Goal: Information Seeking & Learning: Learn about a topic

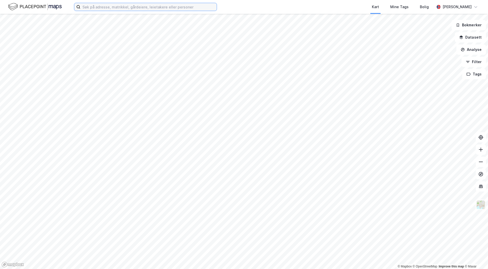
click at [104, 6] on input at bounding box center [148, 7] width 136 height 8
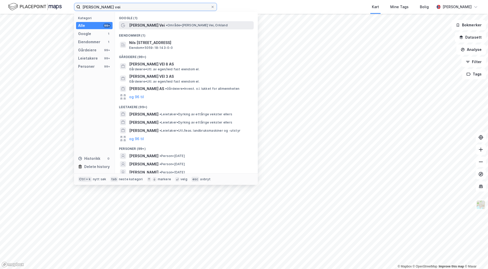
type input "[PERSON_NAME] vei"
click at [219, 23] on span "• Område • [PERSON_NAME], Orkland" at bounding box center [197, 25] width 62 height 4
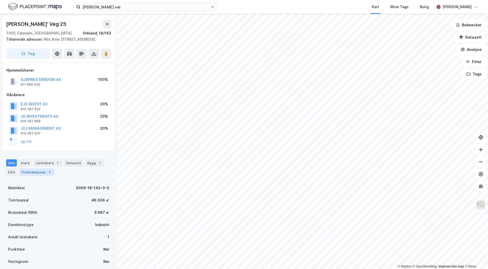
click at [42, 173] on div "Transaksjoner 2" at bounding box center [36, 171] width 35 height 7
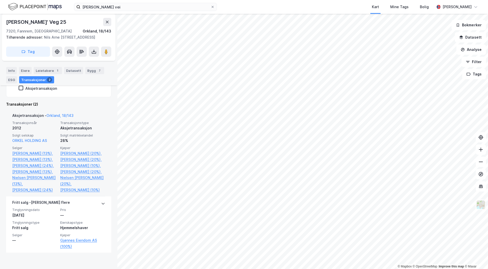
scroll to position [182, 0]
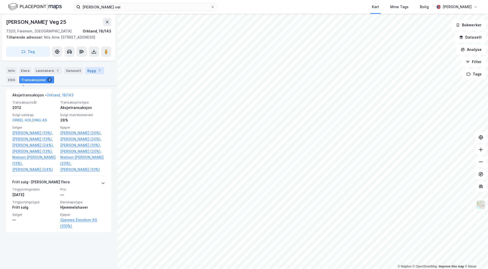
click at [87, 70] on div "Bygg 7" at bounding box center [94, 70] width 19 height 7
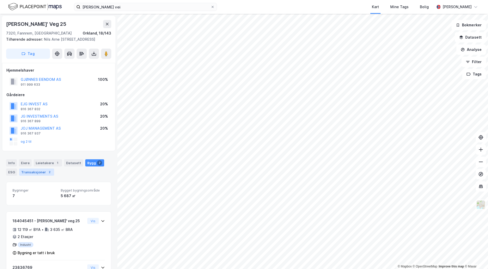
click at [45, 173] on div "Transaksjoner 2" at bounding box center [36, 171] width 35 height 7
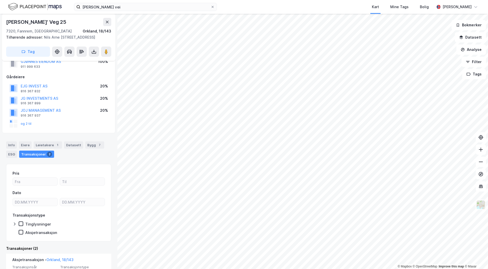
scroll to position [4, 0]
